Goal: Task Accomplishment & Management: Manage account settings

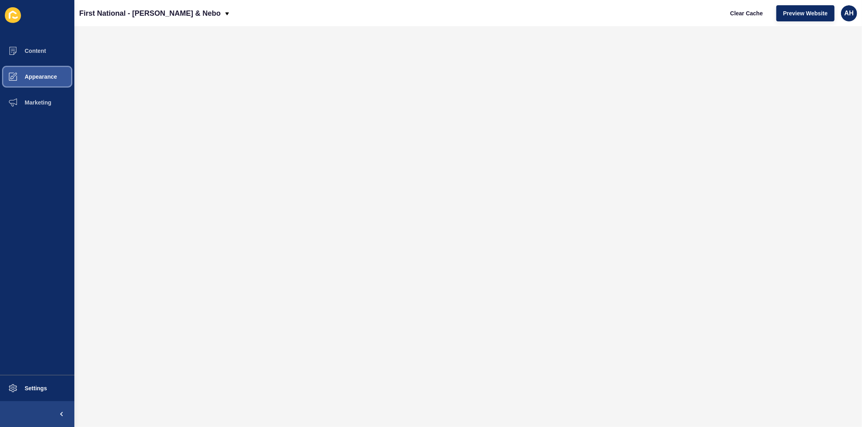
click at [34, 78] on span "Appearance" at bounding box center [28, 77] width 58 height 6
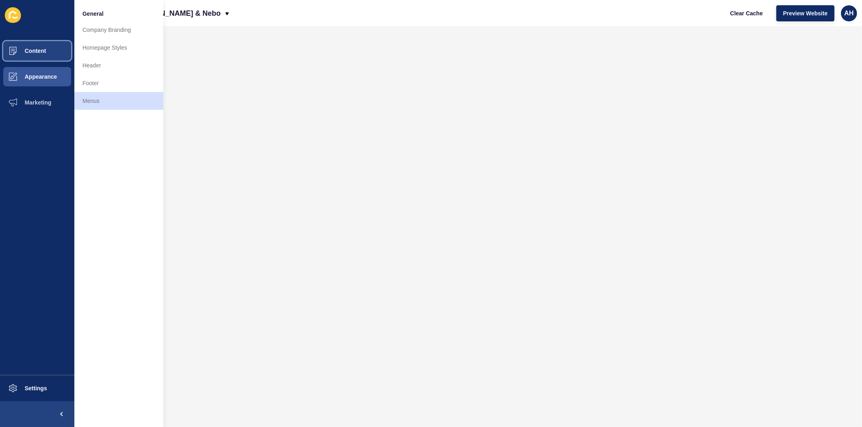
click at [30, 54] on button "Content" at bounding box center [37, 51] width 74 height 26
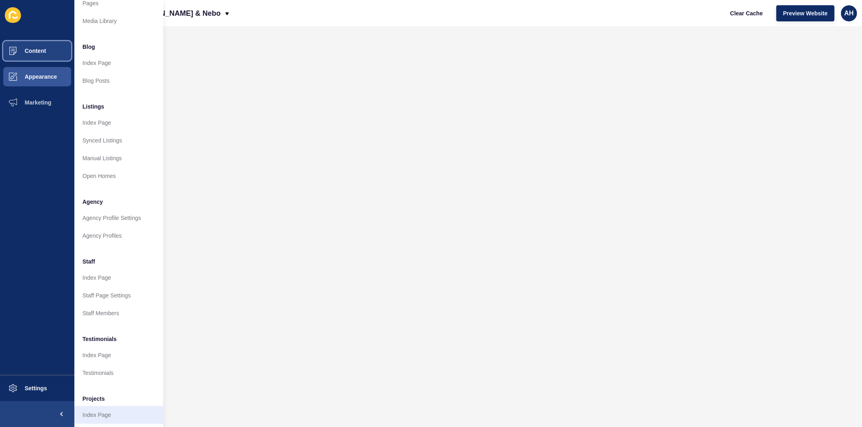
scroll to position [53, 0]
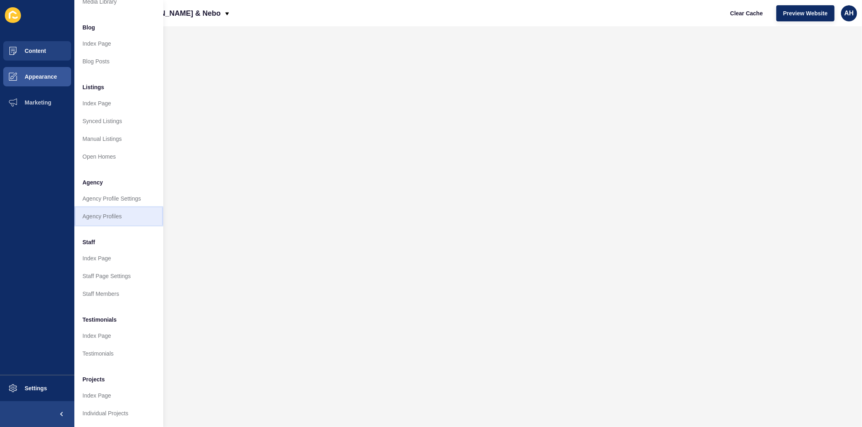
click at [110, 208] on link "Agency Profiles" at bounding box center [118, 217] width 89 height 18
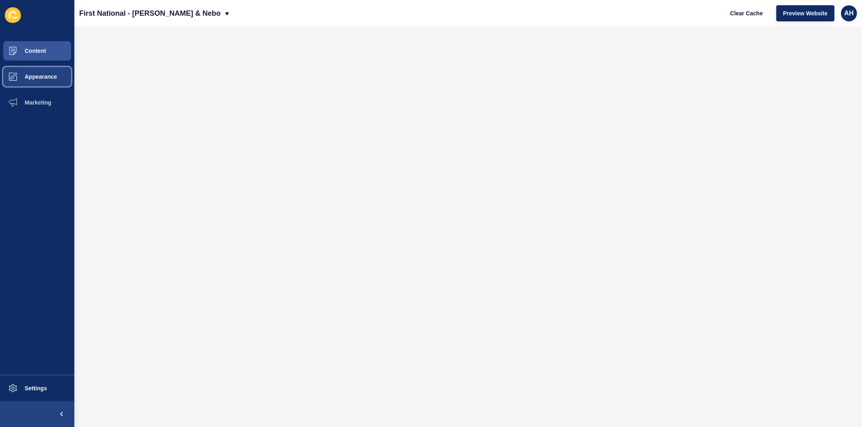
click at [40, 77] on span "Appearance" at bounding box center [28, 77] width 58 height 6
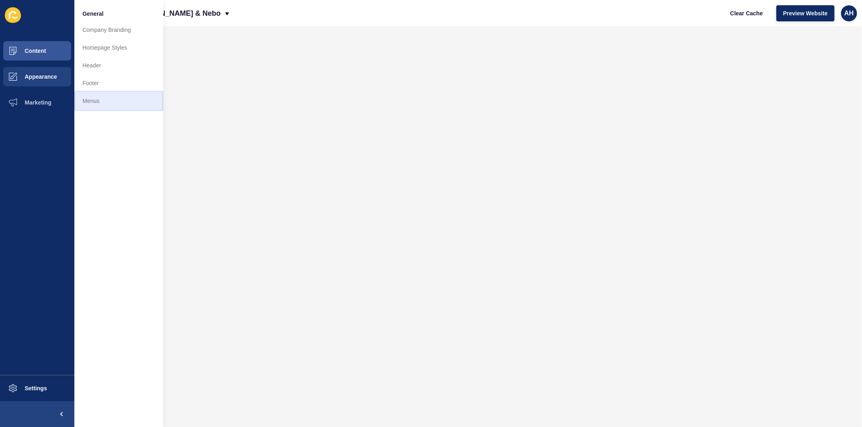
click at [96, 105] on link "Menus" at bounding box center [118, 101] width 89 height 18
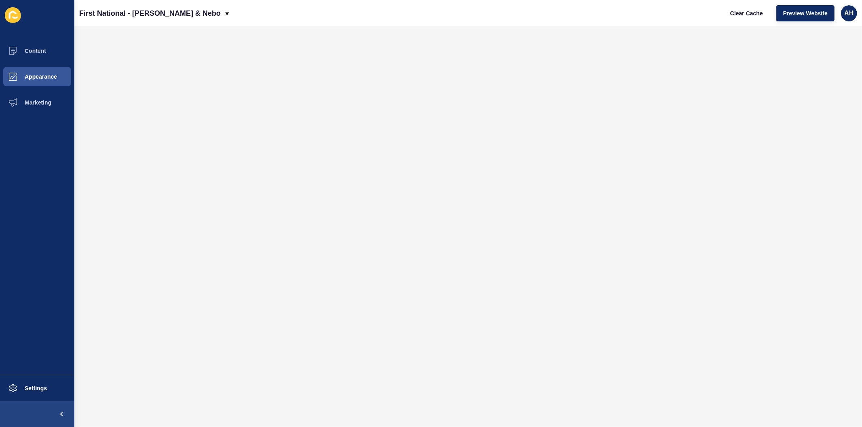
drag, startPoint x: 77, startPoint y: 14, endPoint x: 211, endPoint y: 23, distance: 134.1
click at [211, 23] on div "First National - [PERSON_NAME] & Nebo Clear Cache Preview Website AH" at bounding box center [468, 13] width 788 height 26
copy p "First National - [PERSON_NAME] & Nebo"
click at [35, 55] on button "Content" at bounding box center [37, 51] width 74 height 26
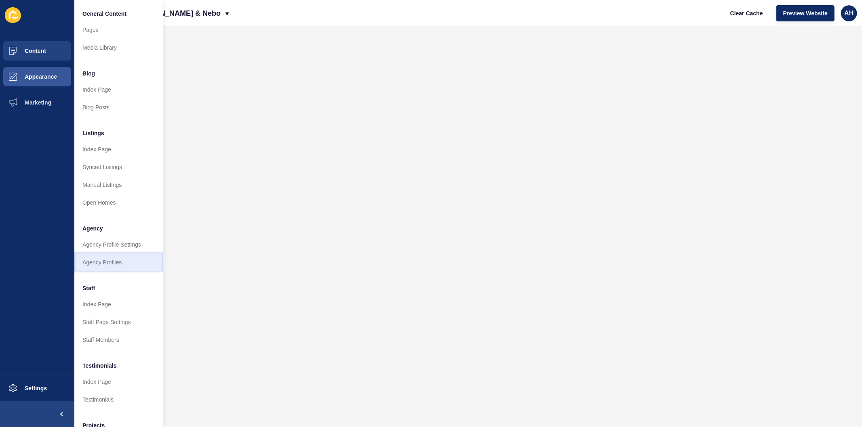
click at [107, 260] on link "Agency Profiles" at bounding box center [118, 263] width 89 height 18
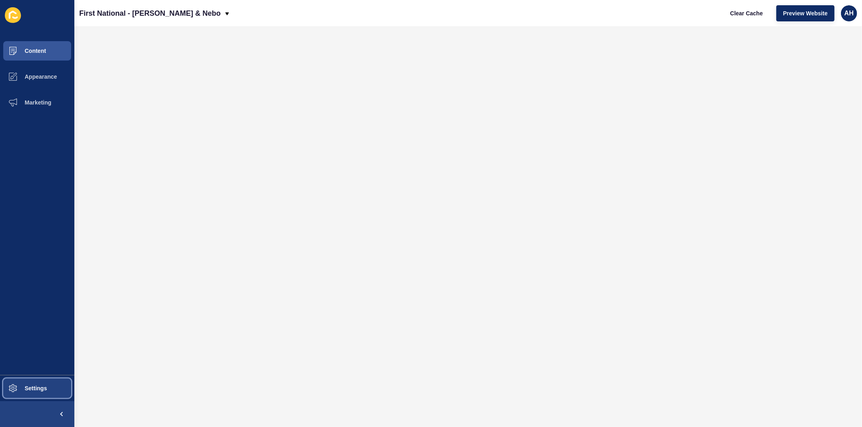
click at [30, 382] on button "Settings" at bounding box center [37, 389] width 74 height 26
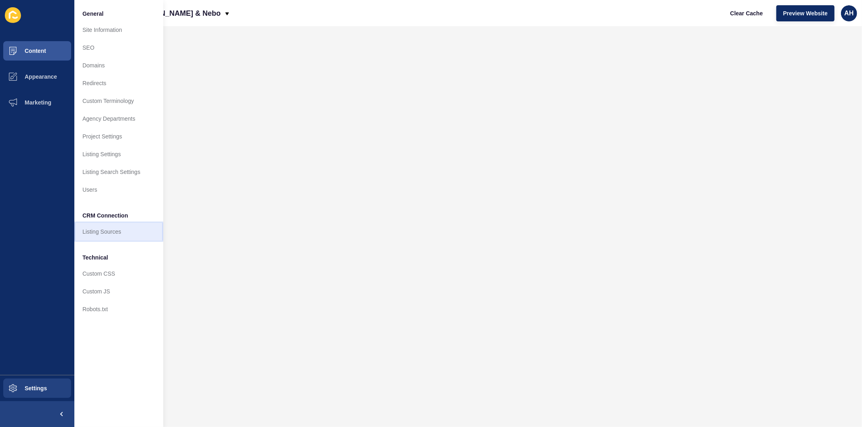
click at [99, 236] on link "Listing Sources" at bounding box center [118, 232] width 89 height 18
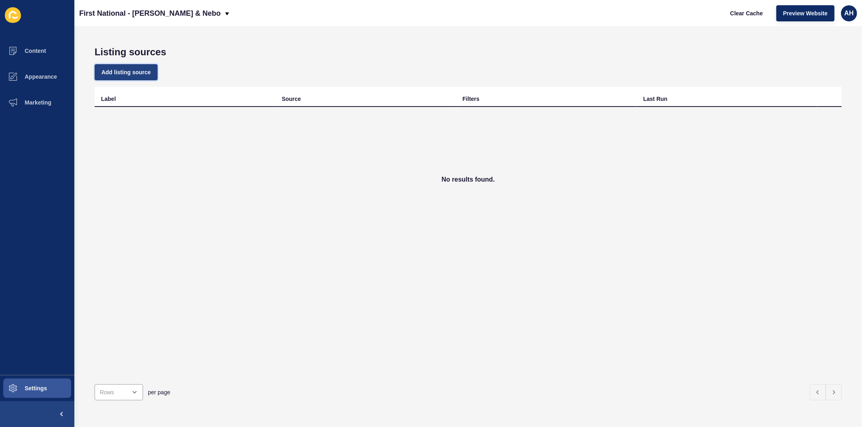
click at [146, 74] on span "Add listing source" at bounding box center [125, 72] width 49 height 8
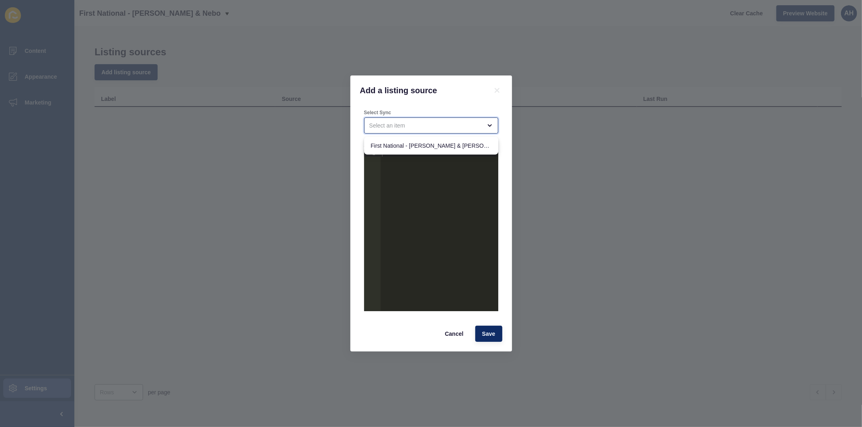
click at [418, 126] on div "close menu" at bounding box center [425, 126] width 112 height 8
click at [426, 143] on span "First National - [PERSON_NAME] & [PERSON_NAME] Feed" at bounding box center [431, 146] width 121 height 8
type input "First National - [PERSON_NAME] & [PERSON_NAME] Feed"
click at [419, 155] on div at bounding box center [439, 237] width 118 height 175
paste textarea "}"
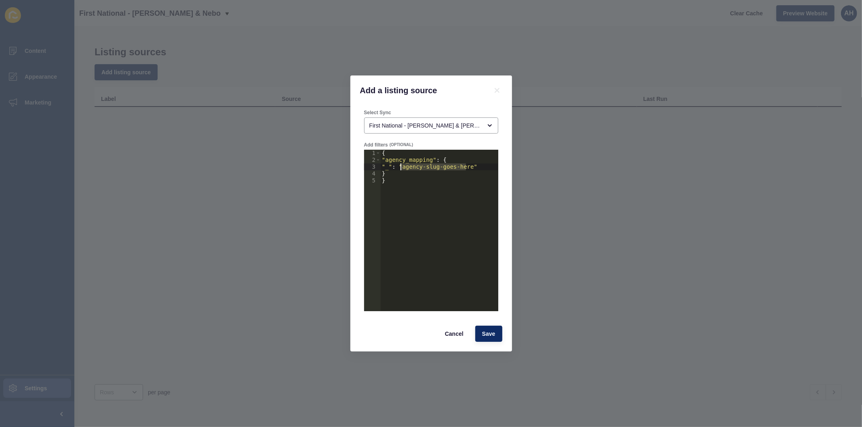
drag, startPoint x: 466, startPoint y: 170, endPoint x: 402, endPoint y: 168, distance: 63.9
click at [402, 168] on div "{ "agency_mapping" : { "_" : "agency-slug-goes-here" } }" at bounding box center [439, 237] width 118 height 175
type textarea ""_": "fn-msn""
click at [486, 336] on span "Save" at bounding box center [488, 334] width 13 height 8
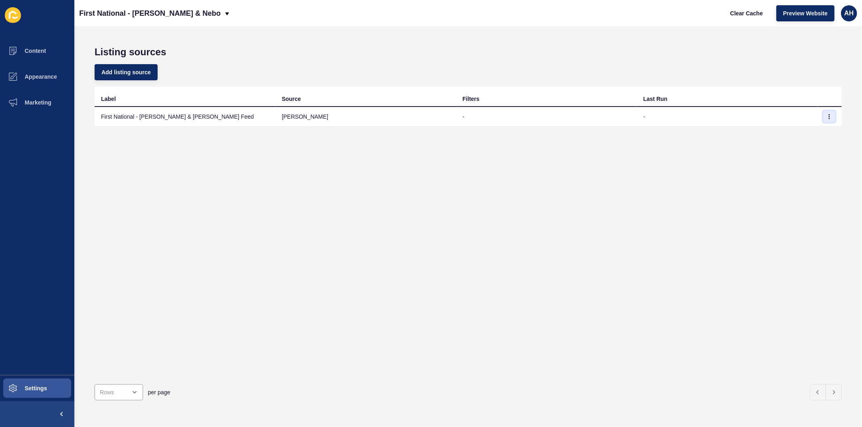
click at [825, 114] on button "button" at bounding box center [829, 116] width 12 height 11
click at [780, 134] on link "Sync now" at bounding box center [800, 133] width 57 height 18
drag, startPoint x: 33, startPoint y: 51, endPoint x: 41, endPoint y: 52, distance: 8.1
click at [33, 51] on span "Content" at bounding box center [22, 51] width 47 height 6
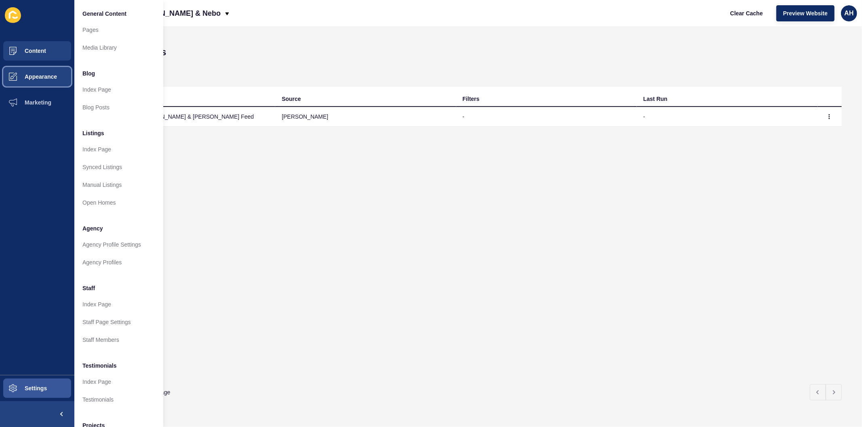
click at [37, 81] on button "Appearance" at bounding box center [37, 77] width 74 height 26
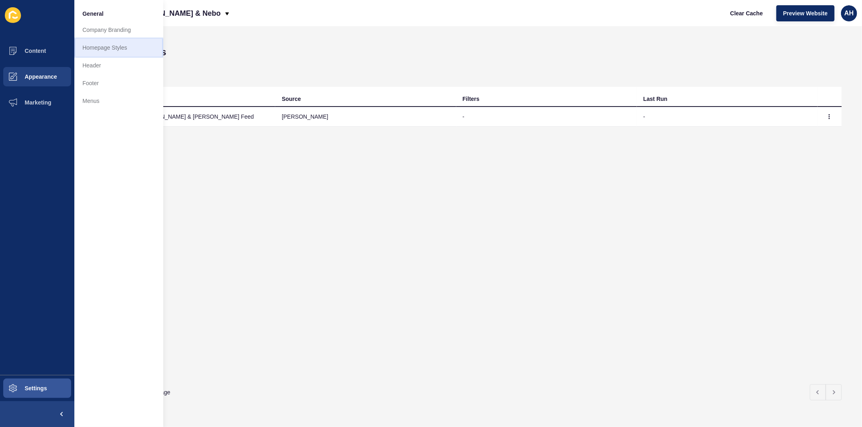
click at [87, 53] on link "Homepage Styles" at bounding box center [118, 48] width 89 height 18
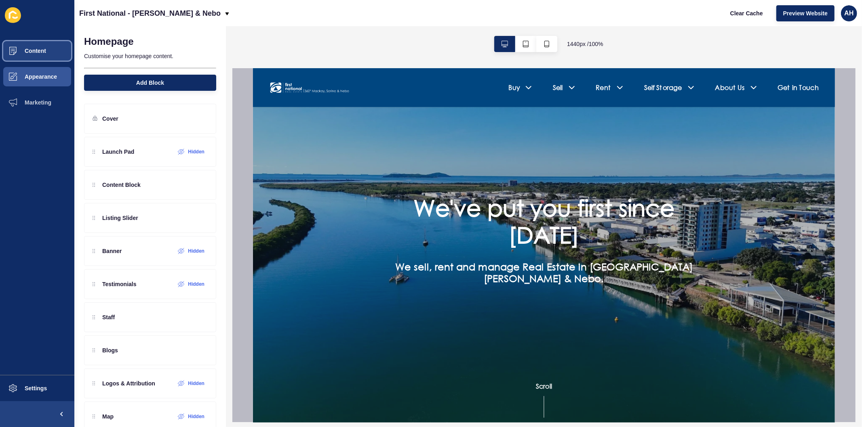
click at [39, 48] on span "Content" at bounding box center [22, 51] width 47 height 6
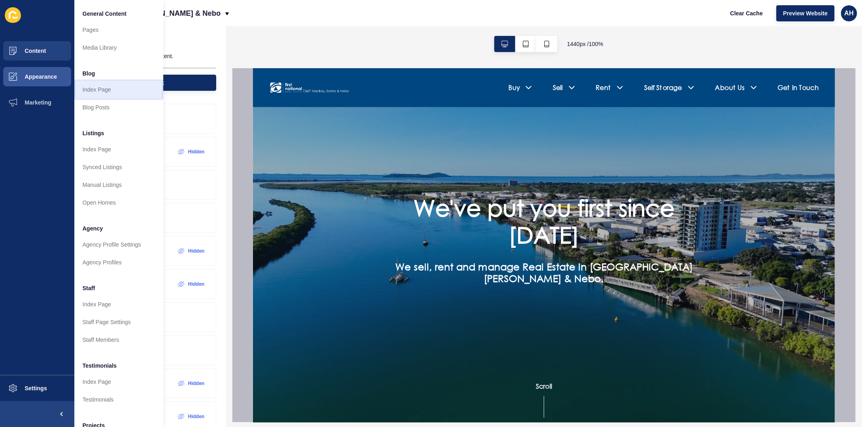
click at [99, 87] on link "Index Page" at bounding box center [118, 90] width 89 height 18
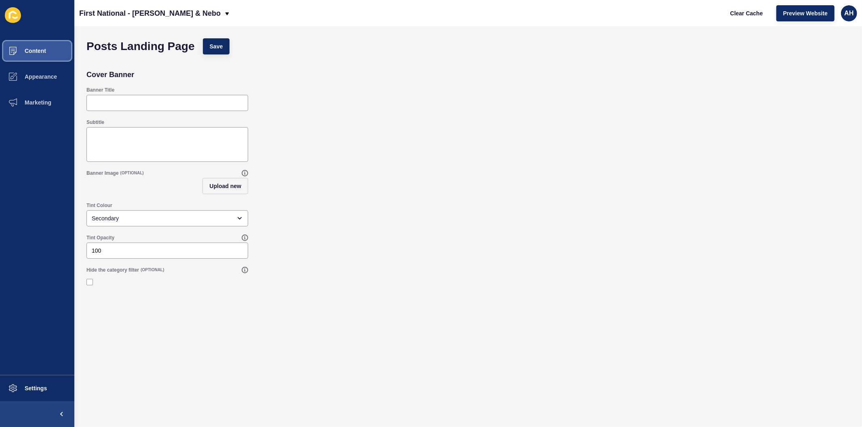
click at [32, 48] on span "Content" at bounding box center [22, 51] width 47 height 6
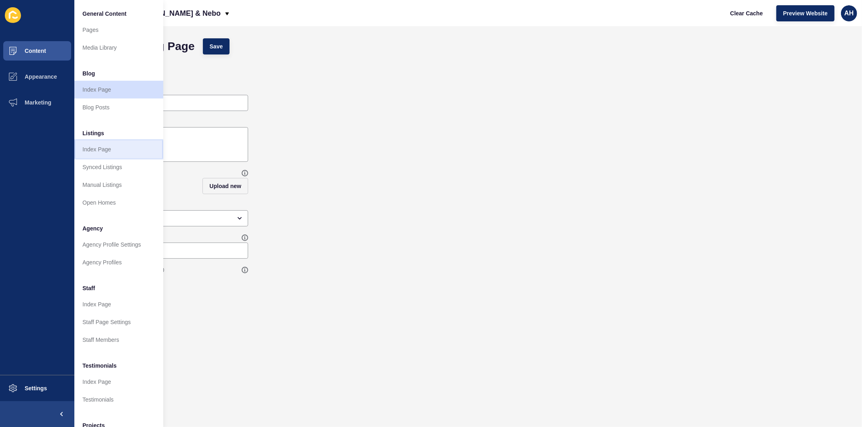
click at [105, 145] on link "Index Page" at bounding box center [118, 150] width 89 height 18
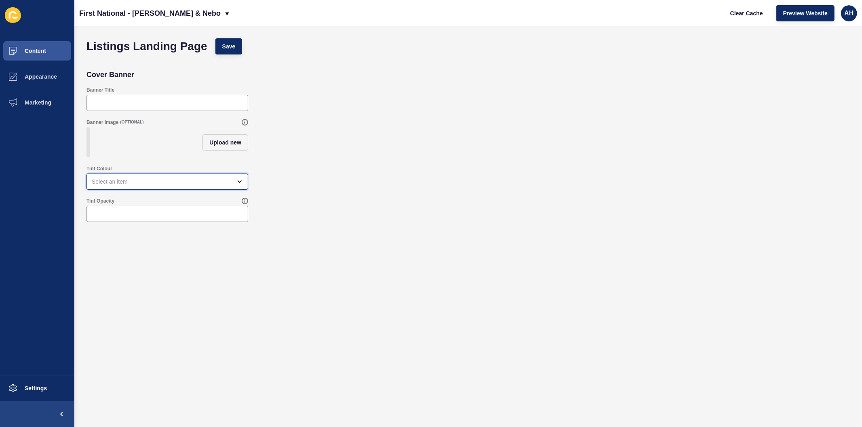
click at [135, 186] on div "open menu" at bounding box center [162, 182] width 140 height 8
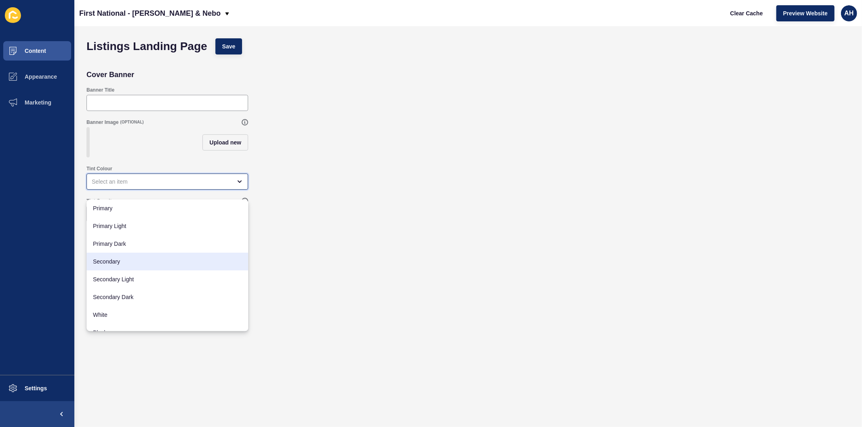
click at [133, 263] on span "Secondary" at bounding box center [167, 262] width 149 height 8
type input "Secondary"
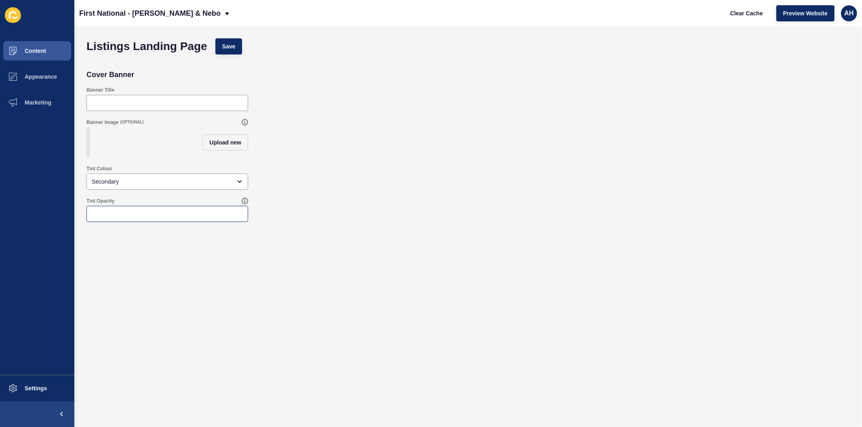
click at [120, 216] on div at bounding box center [167, 214] width 162 height 16
type input "100"
click at [227, 52] on button "Save" at bounding box center [228, 46] width 27 height 16
click at [32, 50] on span "Content" at bounding box center [22, 51] width 47 height 6
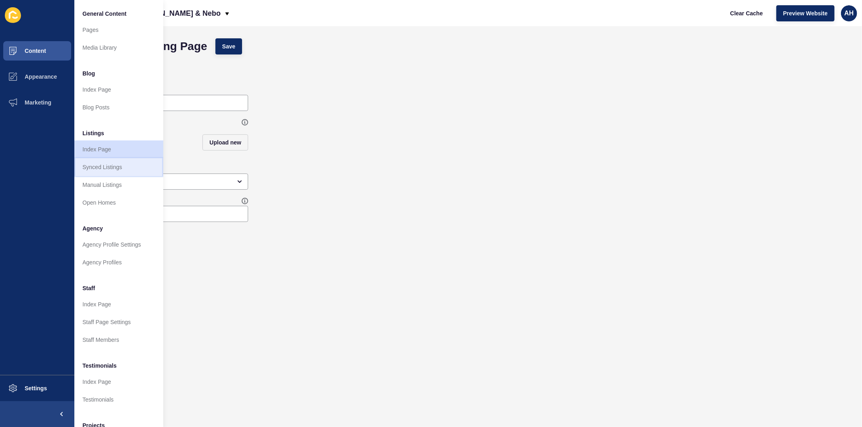
click at [114, 164] on link "Synced Listings" at bounding box center [118, 167] width 89 height 18
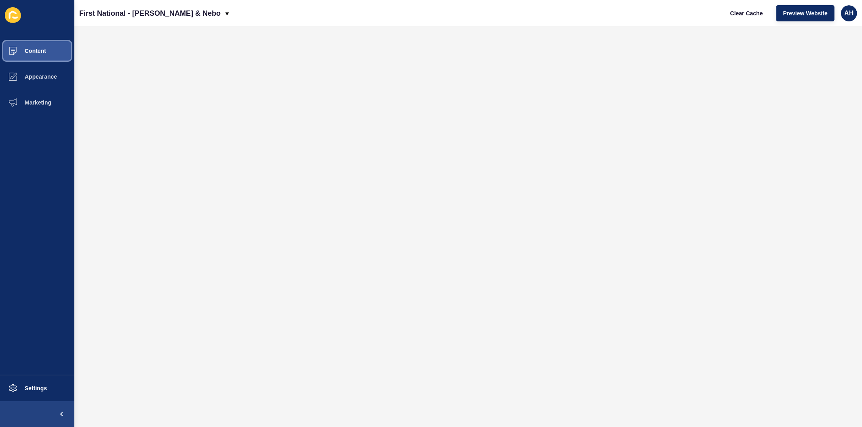
click at [37, 53] on span "Content" at bounding box center [22, 51] width 47 height 6
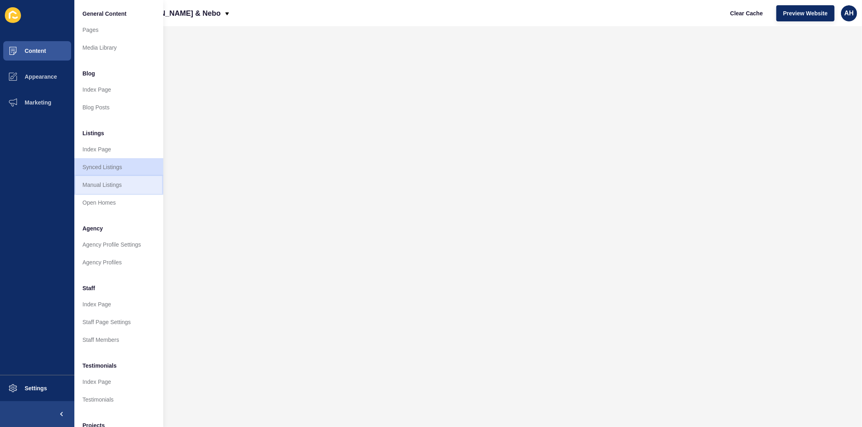
click at [108, 185] on link "Manual Listings" at bounding box center [118, 185] width 89 height 18
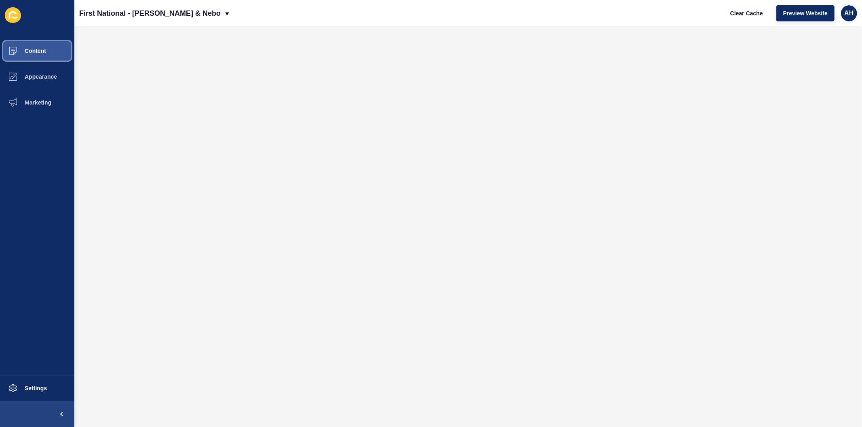
click at [39, 53] on span "Content" at bounding box center [22, 51] width 47 height 6
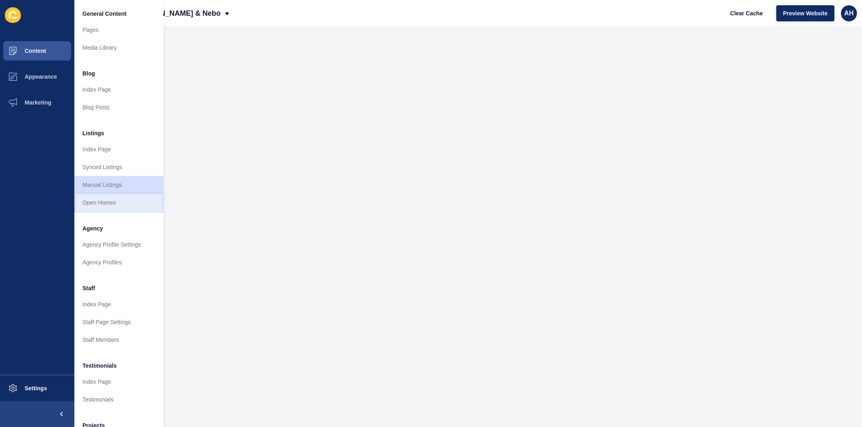
click at [103, 200] on link "Open Homes" at bounding box center [118, 203] width 89 height 18
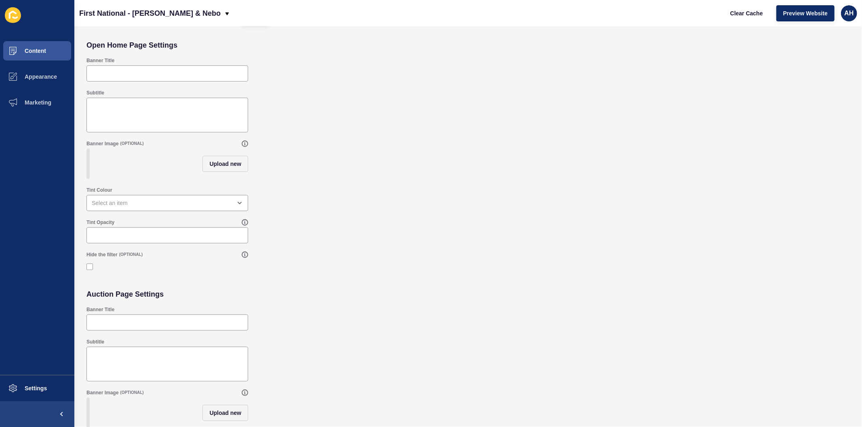
scroll to position [45, 0]
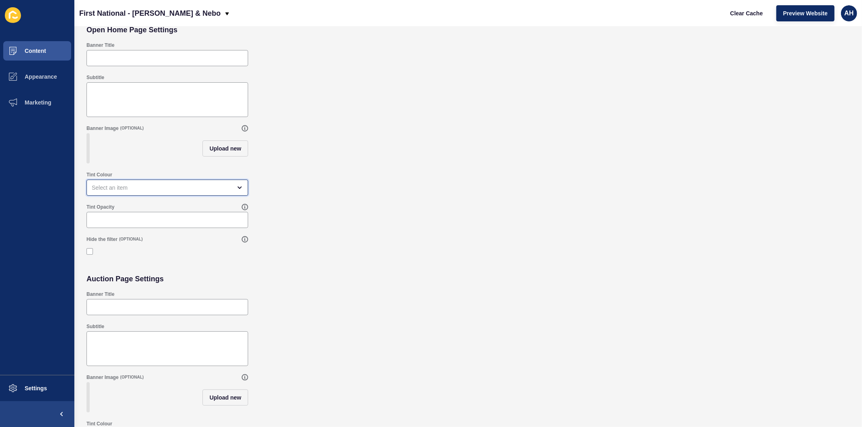
click at [167, 192] on div "open menu" at bounding box center [162, 188] width 140 height 8
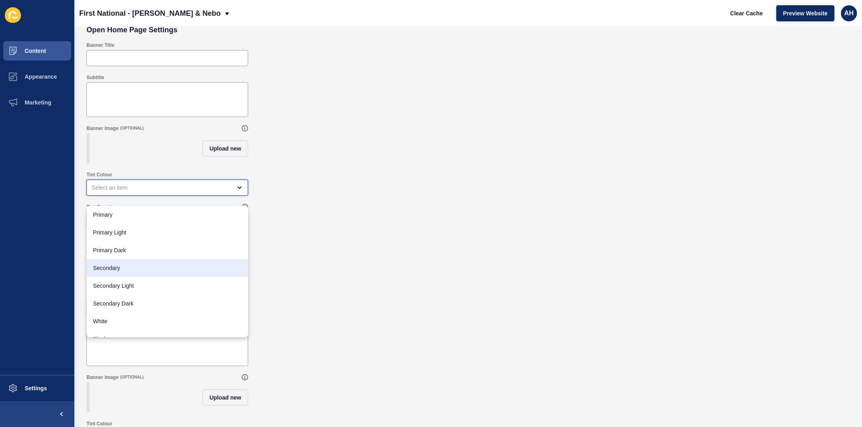
click at [138, 267] on span "Secondary" at bounding box center [167, 268] width 149 height 8
type input "Secondary"
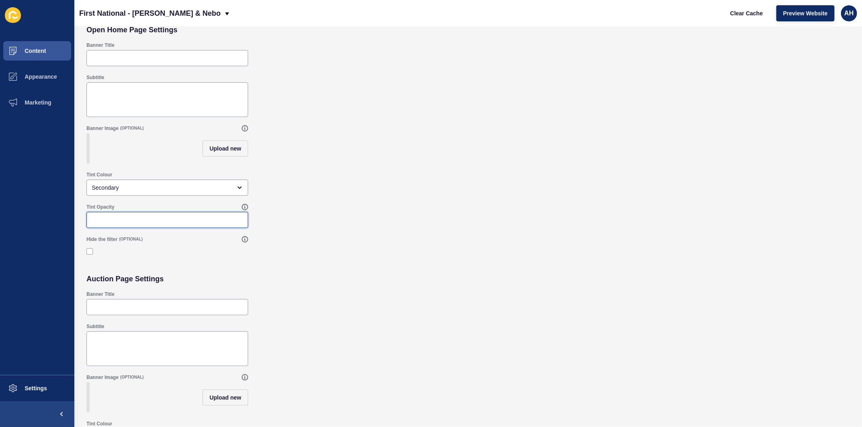
click at [135, 224] on input "Tint Opacity" at bounding box center [167, 220] width 151 height 8
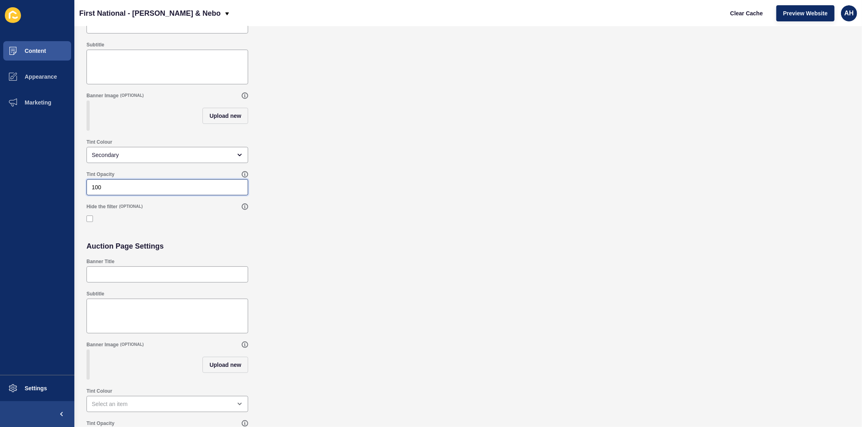
scroll to position [112, 0]
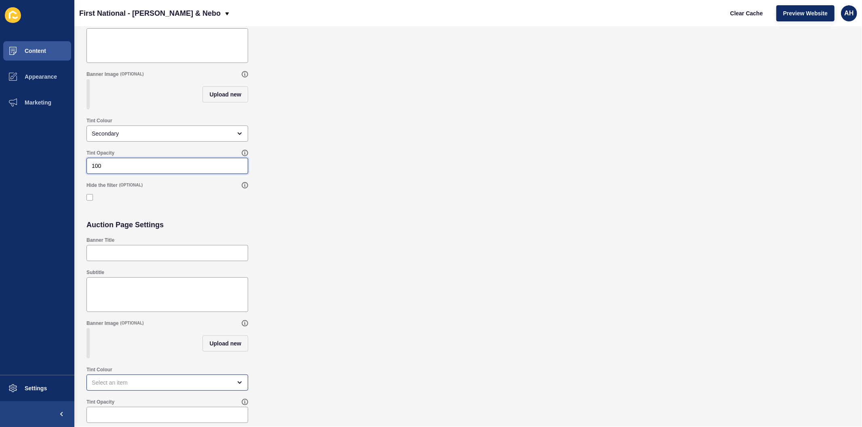
type input "100"
click at [119, 385] on div "open menu" at bounding box center [162, 383] width 140 height 8
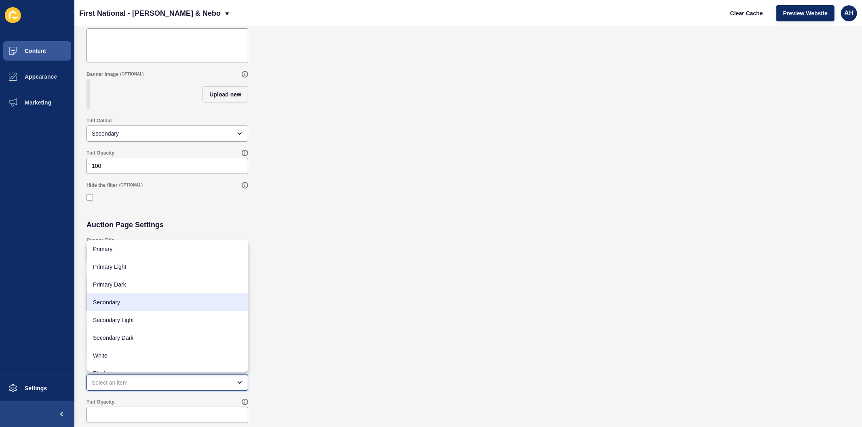
click at [136, 301] on span "Secondary" at bounding box center [167, 303] width 149 height 8
type input "Secondary"
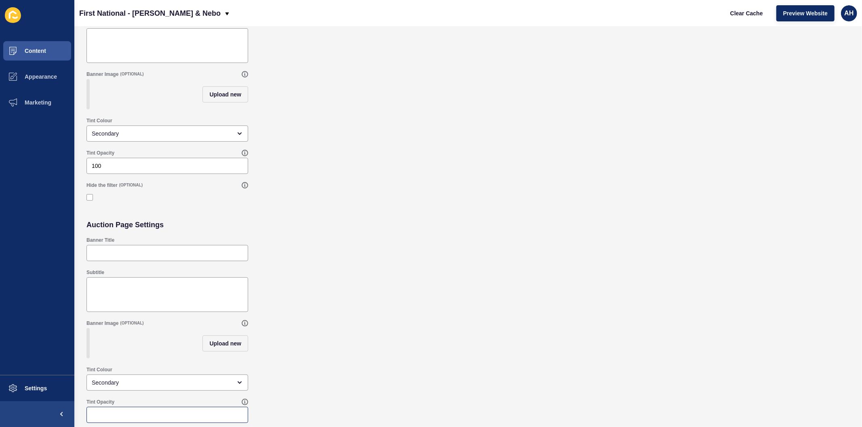
click at [118, 411] on div at bounding box center [167, 415] width 162 height 16
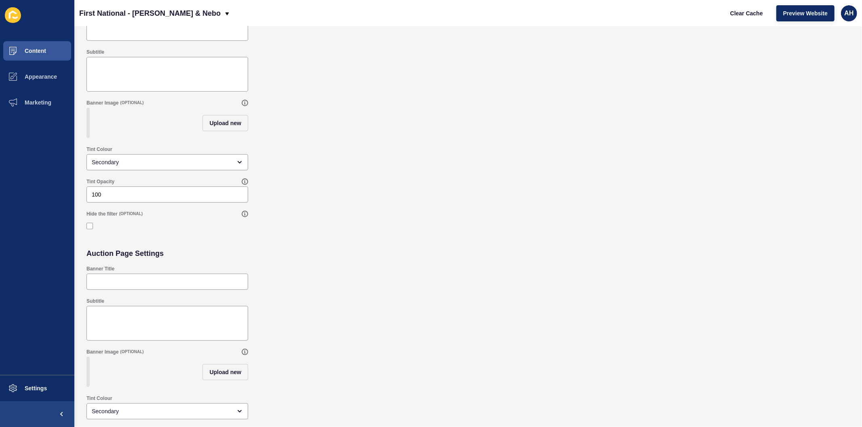
scroll to position [0, 0]
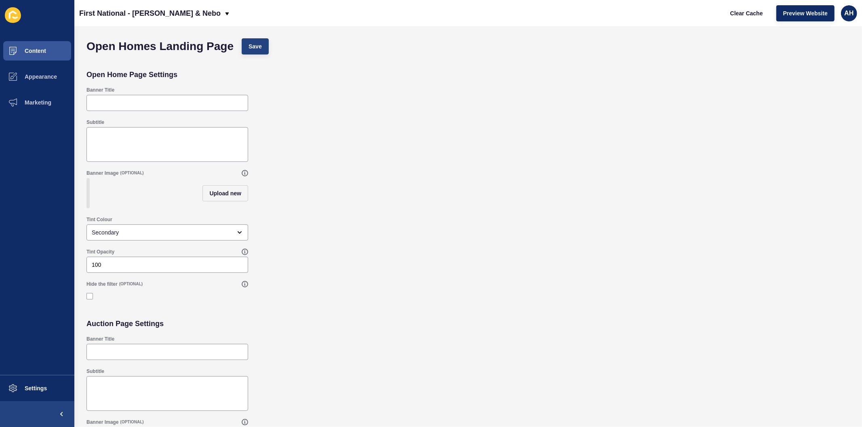
type input "100"
click at [264, 46] on button "Save" at bounding box center [255, 46] width 27 height 16
click at [36, 51] on span "Content" at bounding box center [22, 51] width 47 height 6
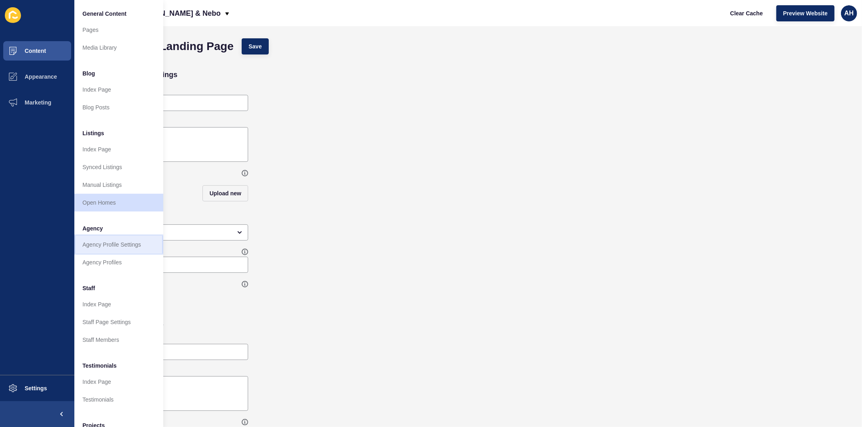
click at [120, 241] on link "Agency Profile Settings" at bounding box center [118, 245] width 89 height 18
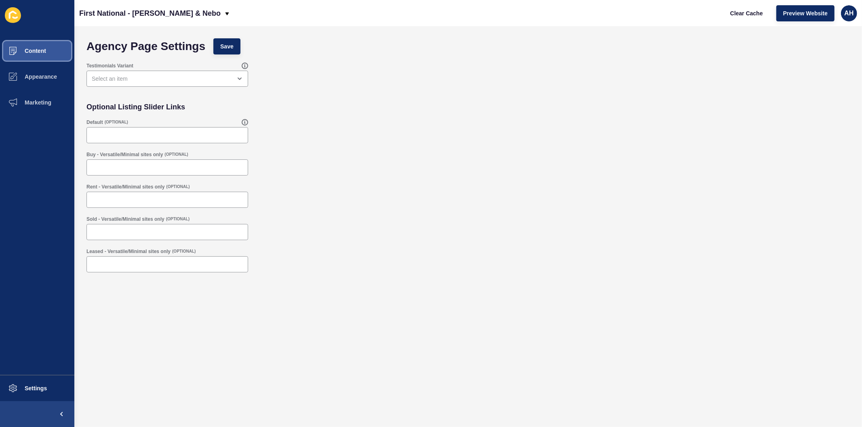
click at [29, 49] on span "Content" at bounding box center [22, 51] width 47 height 6
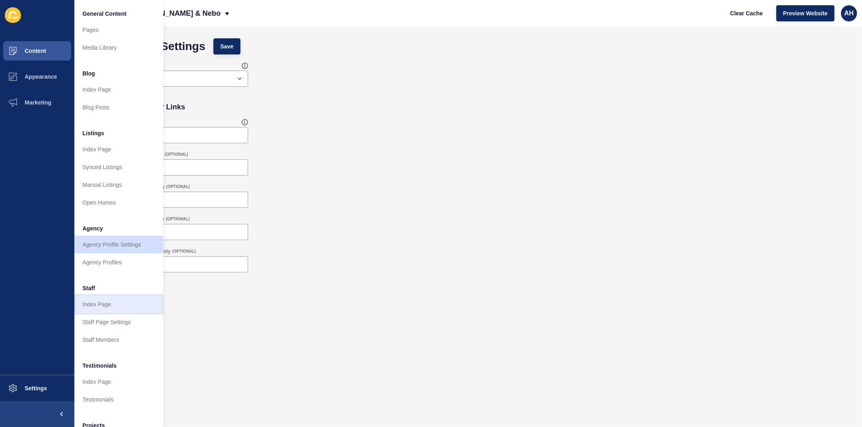
click at [106, 305] on link "Index Page" at bounding box center [118, 305] width 89 height 18
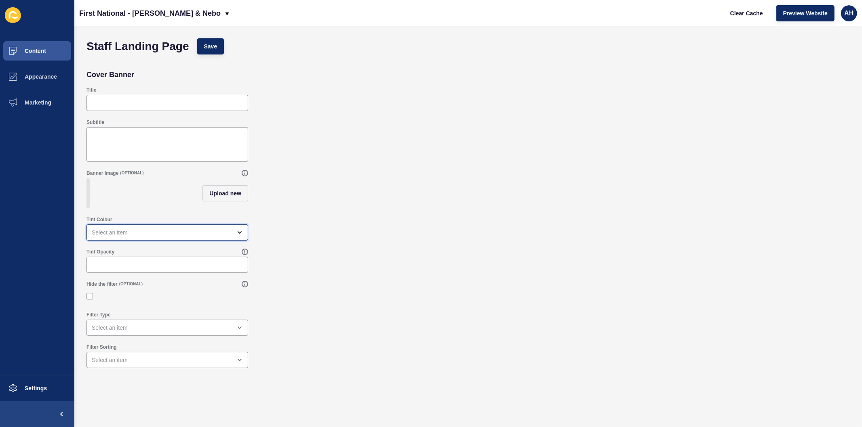
click at [116, 237] on div "open menu" at bounding box center [162, 233] width 140 height 8
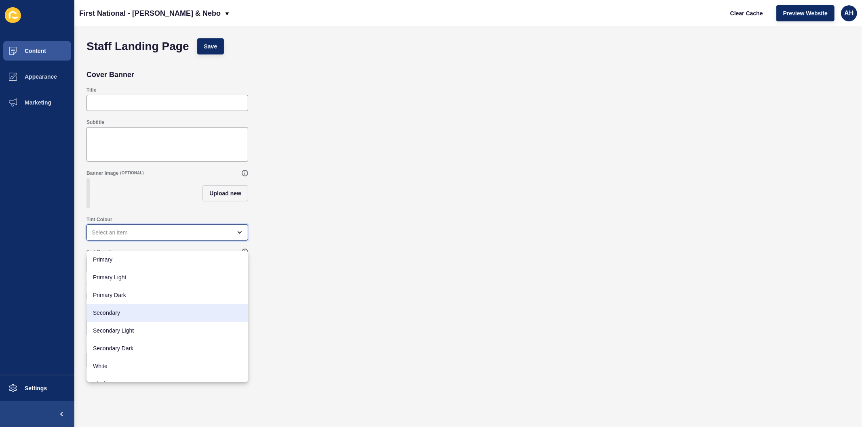
click at [124, 312] on span "Secondary" at bounding box center [167, 313] width 149 height 8
type input "Secondary"
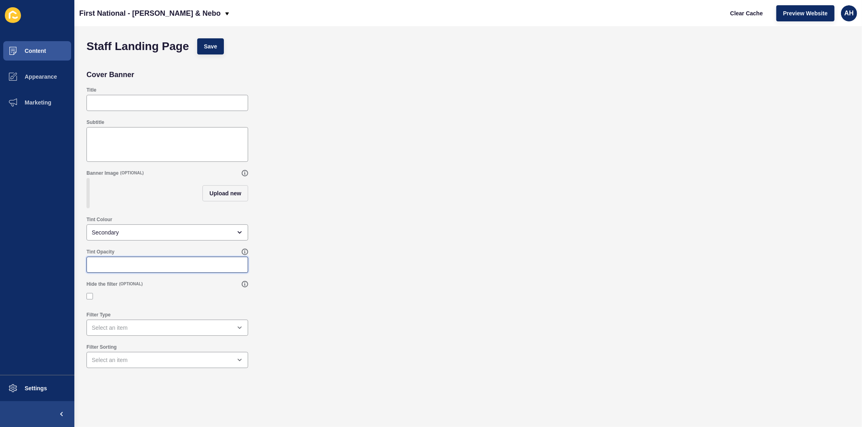
click at [121, 269] on input "Tint Opacity" at bounding box center [167, 265] width 151 height 8
type input "100"
click at [207, 46] on span "Save" at bounding box center [210, 46] width 13 height 8
click at [30, 50] on span "Content" at bounding box center [22, 51] width 47 height 6
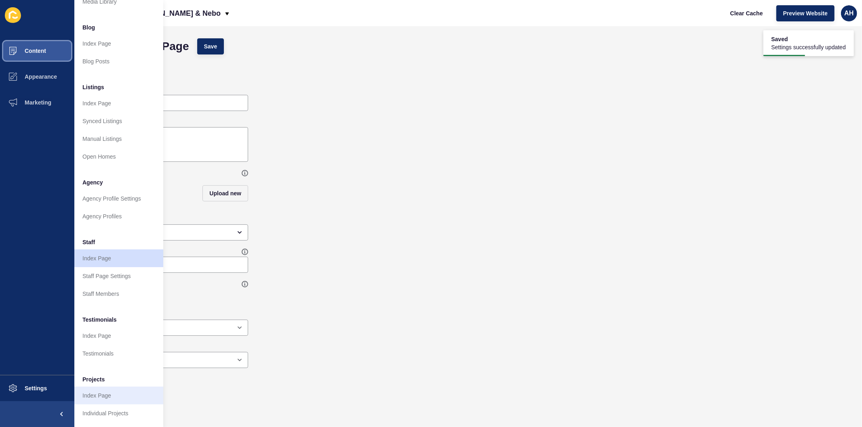
scroll to position [53, 0]
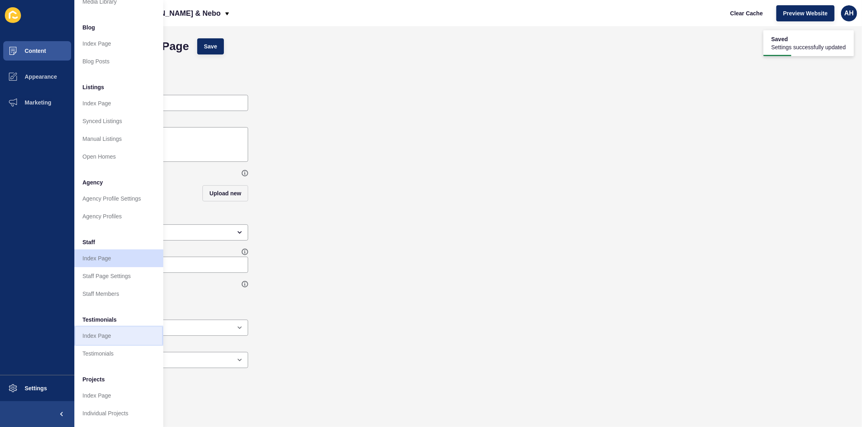
click at [103, 327] on link "Index Page" at bounding box center [118, 336] width 89 height 18
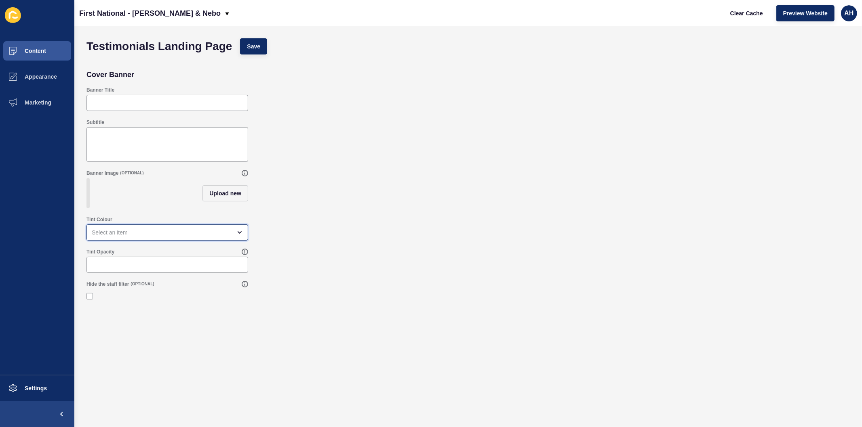
click at [131, 237] on div "open menu" at bounding box center [162, 233] width 140 height 8
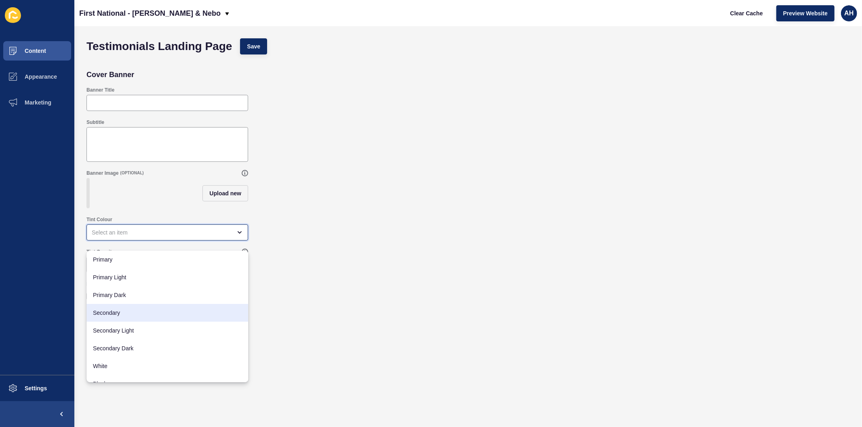
click at [124, 312] on span "Secondary" at bounding box center [167, 313] width 149 height 8
type input "Secondary"
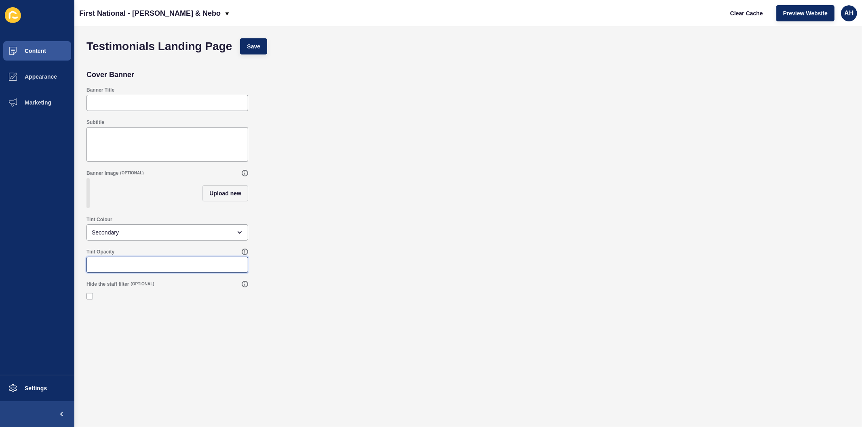
click at [123, 269] on input "Tint Opacity" at bounding box center [167, 265] width 151 height 8
type input "100"
click at [257, 43] on span "Save" at bounding box center [253, 46] width 13 height 8
click at [35, 77] on span "Appearance" at bounding box center [28, 77] width 58 height 6
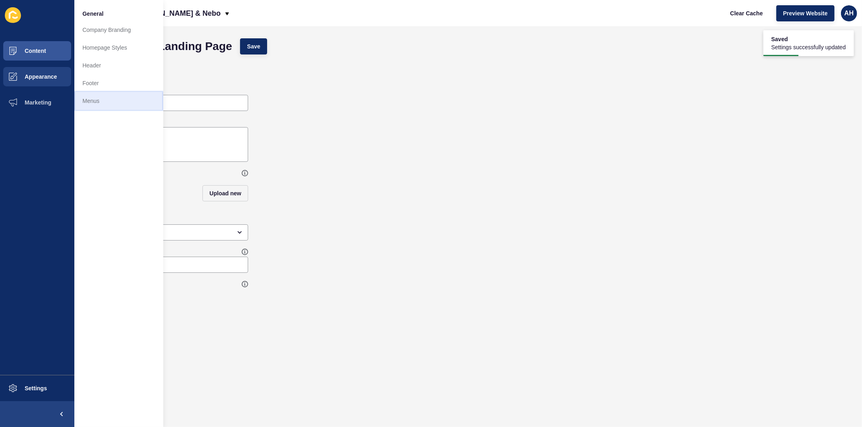
click at [99, 104] on link "Menus" at bounding box center [118, 101] width 89 height 18
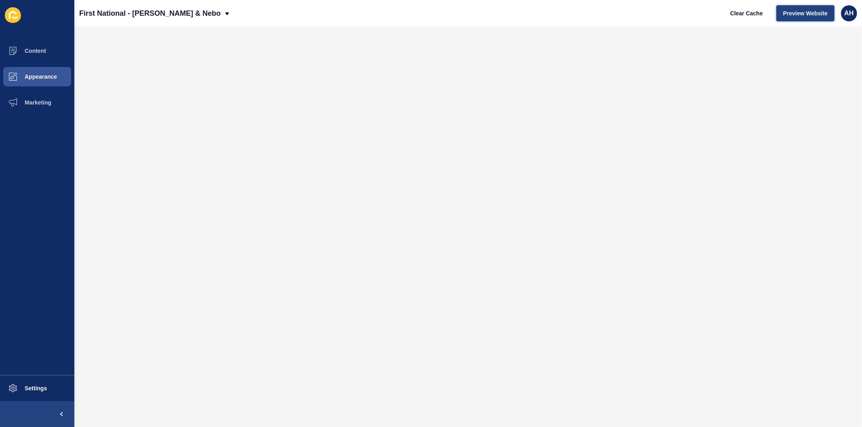
click at [794, 11] on span "Preview Website" at bounding box center [805, 13] width 44 height 8
click at [40, 78] on span "Appearance" at bounding box center [28, 77] width 58 height 6
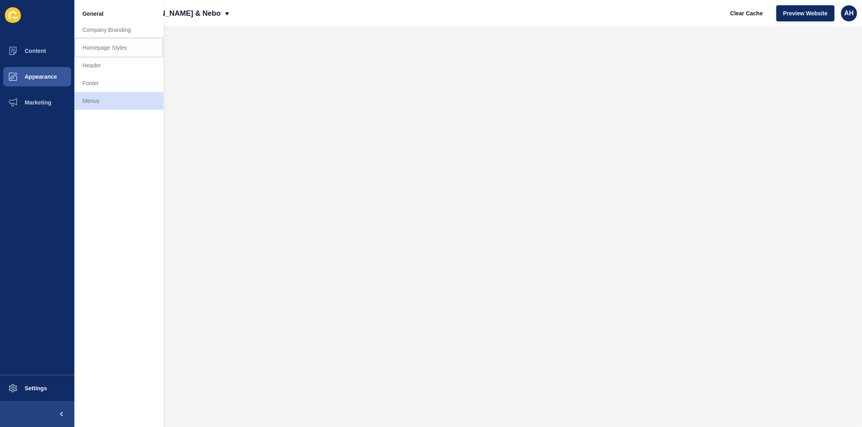
click at [109, 49] on link "Homepage Styles" at bounding box center [118, 48] width 89 height 18
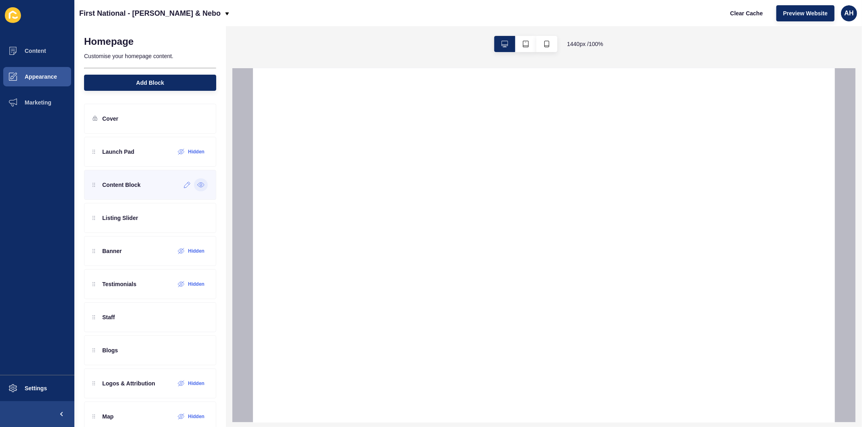
click at [200, 185] on icon at bounding box center [201, 185] width 2 height 2
